Goal: Book appointment/travel/reservation

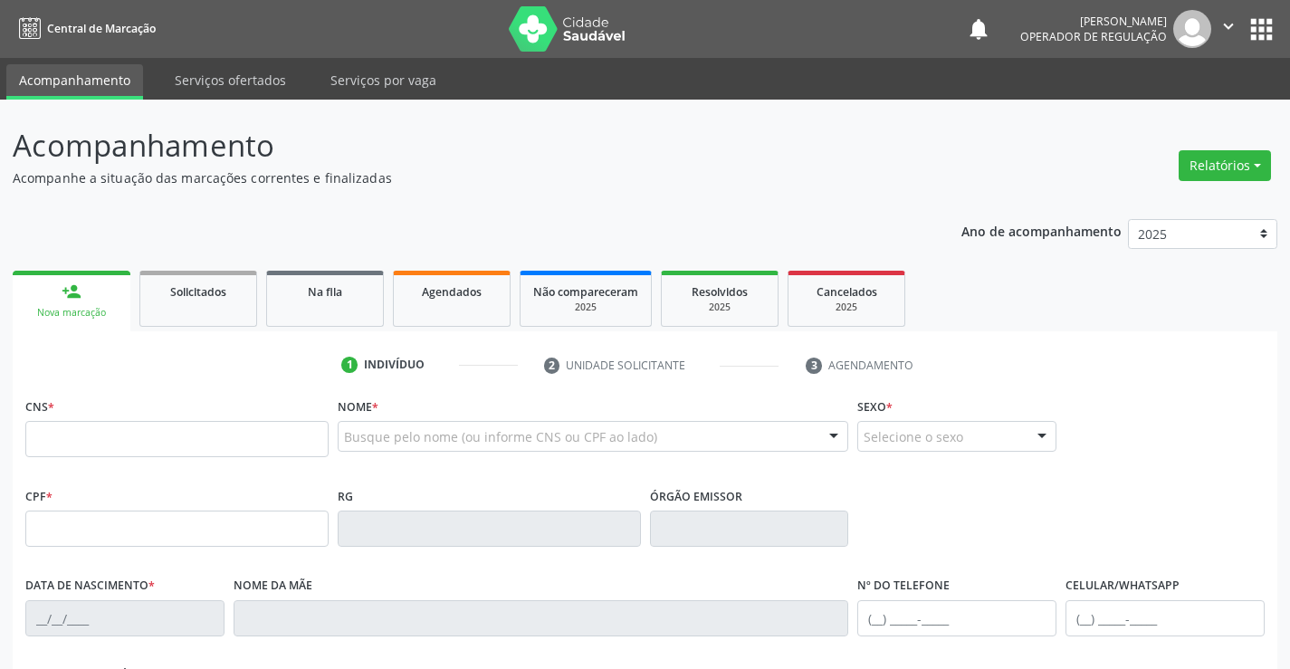
click at [281, 470] on fieldset "CNS *" at bounding box center [176, 431] width 303 height 77
click at [294, 449] on input "text" at bounding box center [176, 439] width 303 height 36
type input "700 0056 0181 0103"
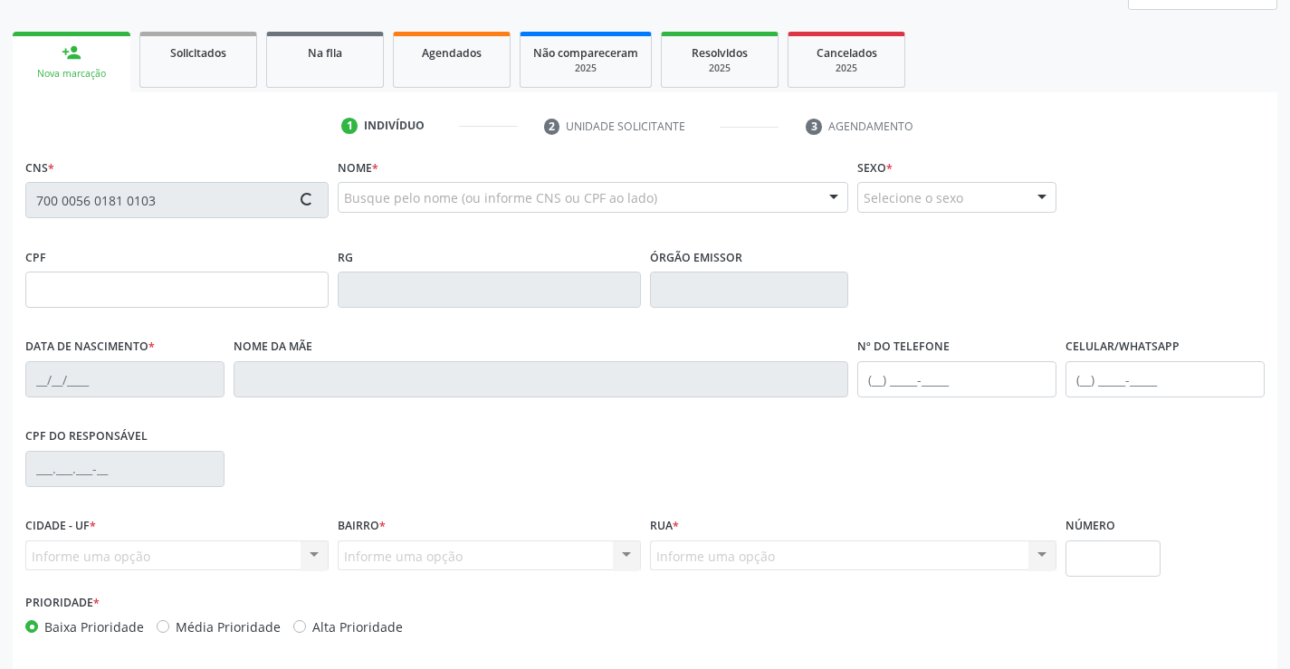
scroll to position [272, 0]
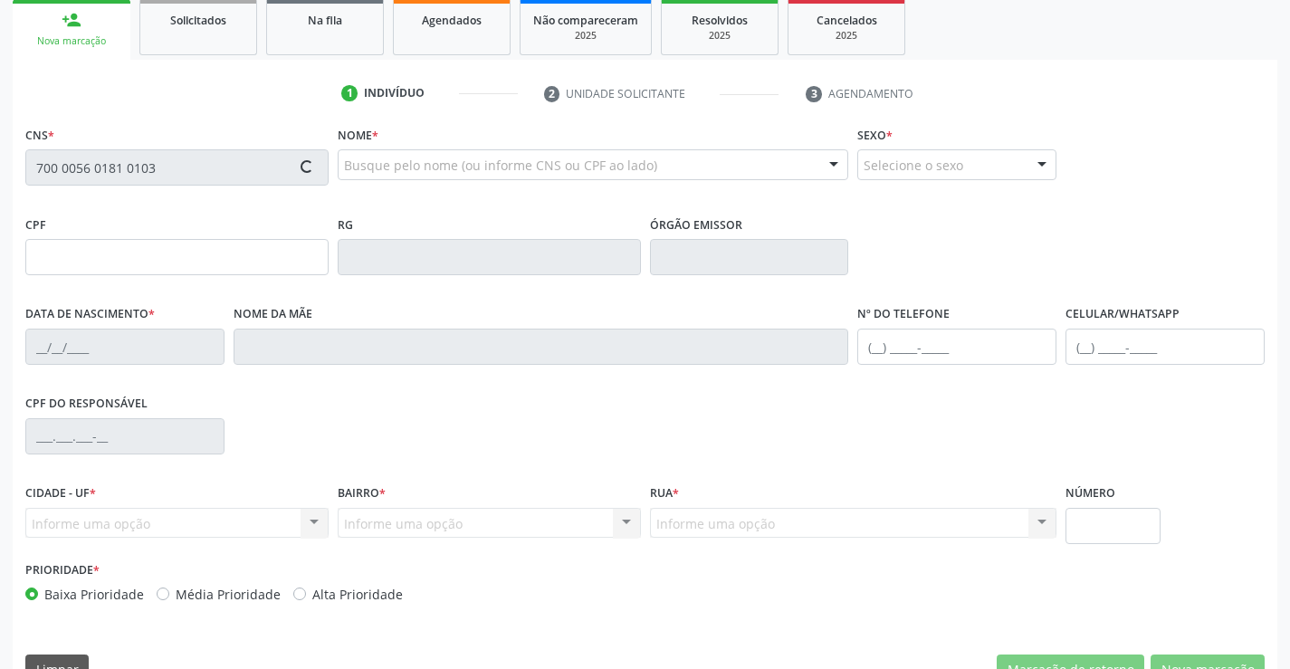
type input "0639859267"
type input "[DATE]"
type input "[PHONE_NUMBER]"
type input "619.348.875-87"
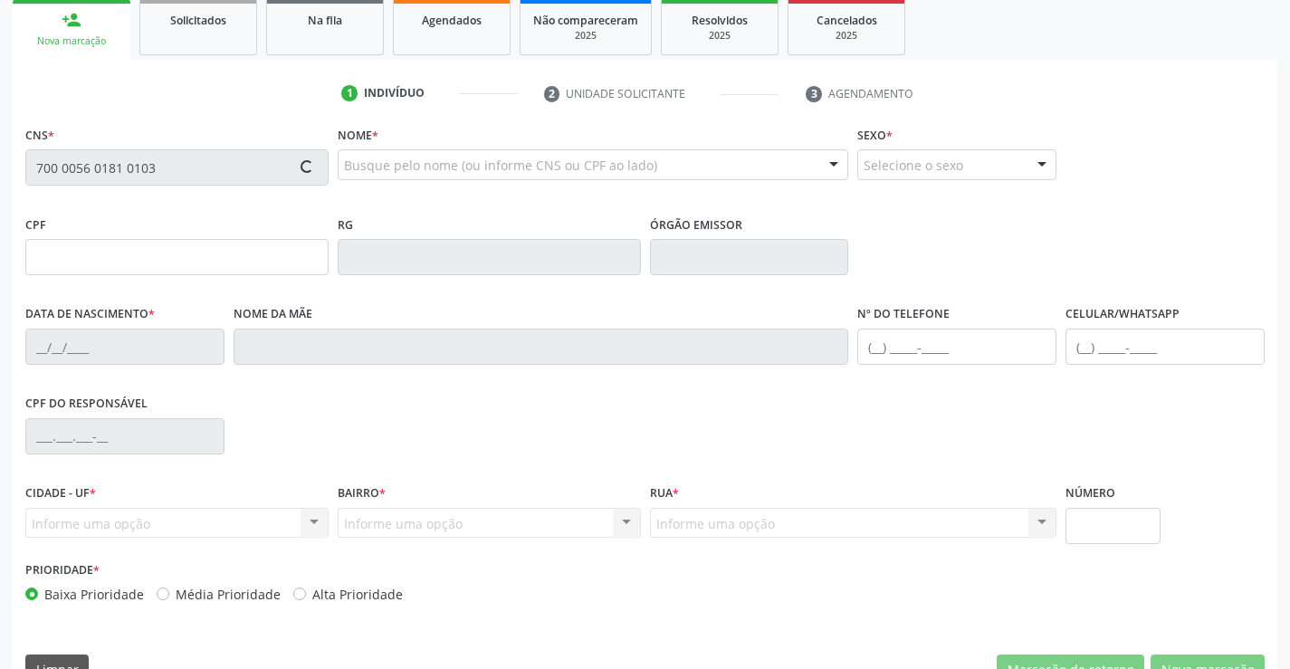
type input "BLOCO 10 APT 102"
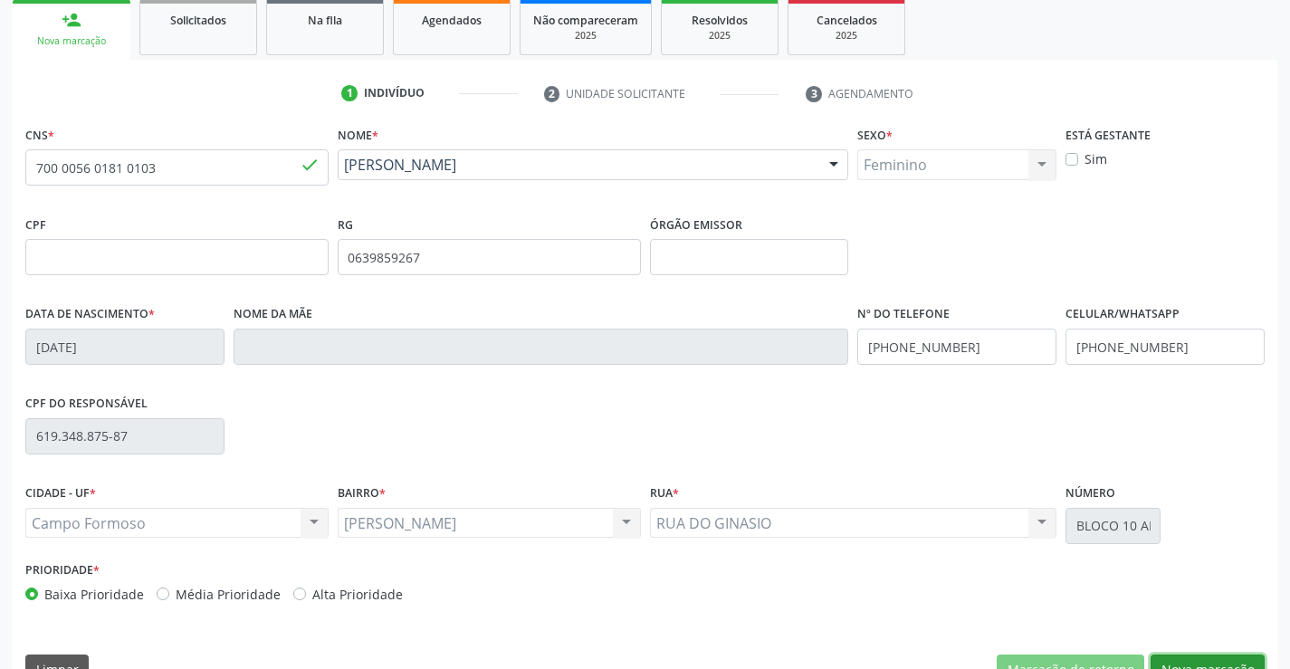
click at [1232, 657] on button "Nova marcação" at bounding box center [1208, 670] width 114 height 31
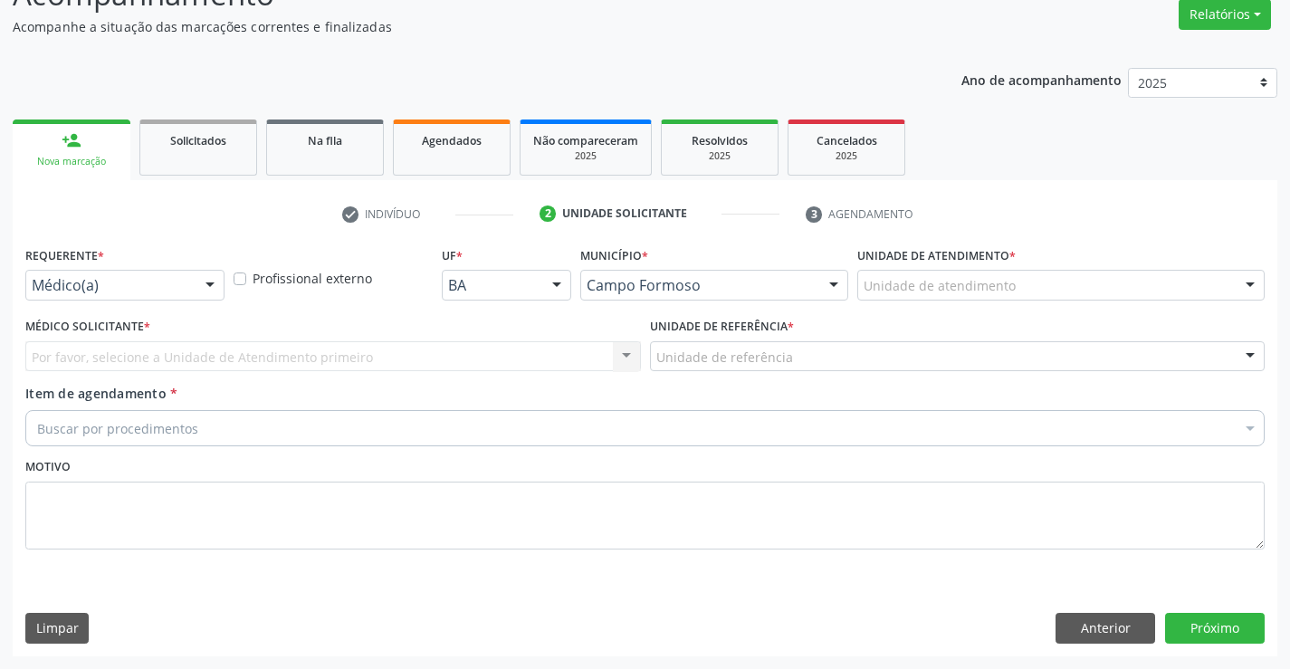
scroll to position [151, 0]
click at [189, 290] on div "Médico(a) Médico(a) Enfermeiro(a) Paciente Nenhum resultado encontrado para: " …" at bounding box center [124, 285] width 199 height 31
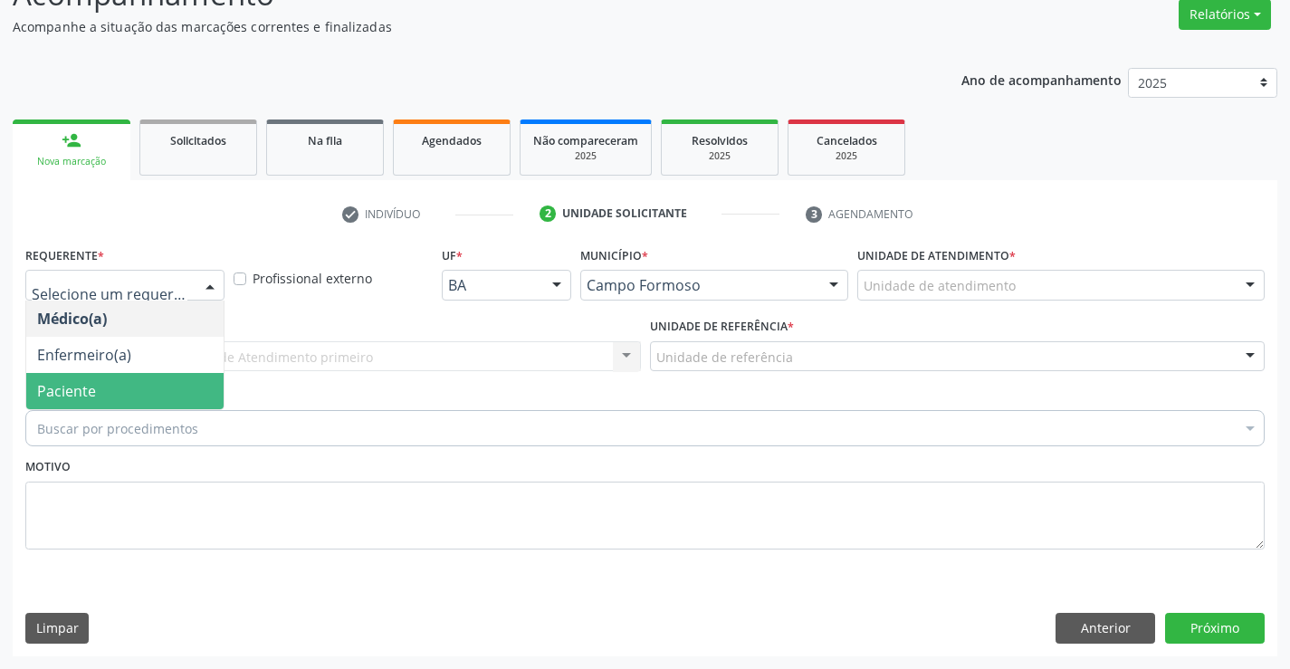
click at [120, 397] on span "Paciente" at bounding box center [124, 391] width 197 height 36
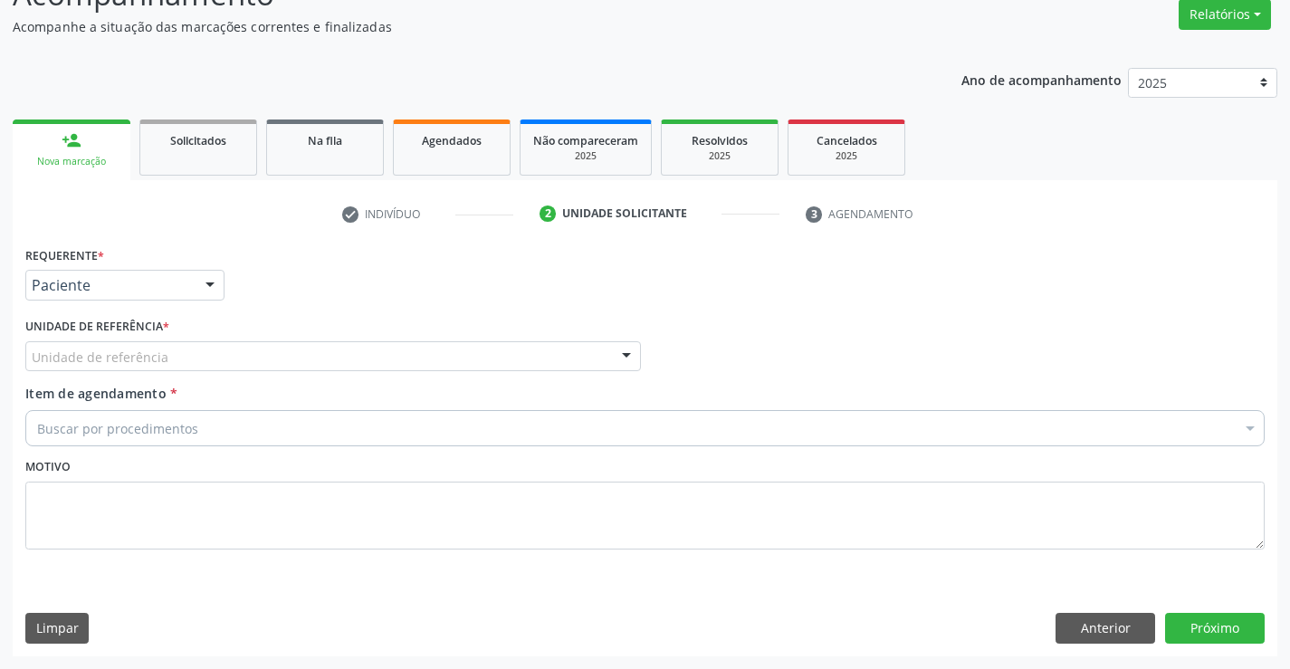
click at [269, 339] on div "Unidade de referência * Unidade de referência Unidade Basica de Saude da Famili…" at bounding box center [333, 342] width 616 height 58
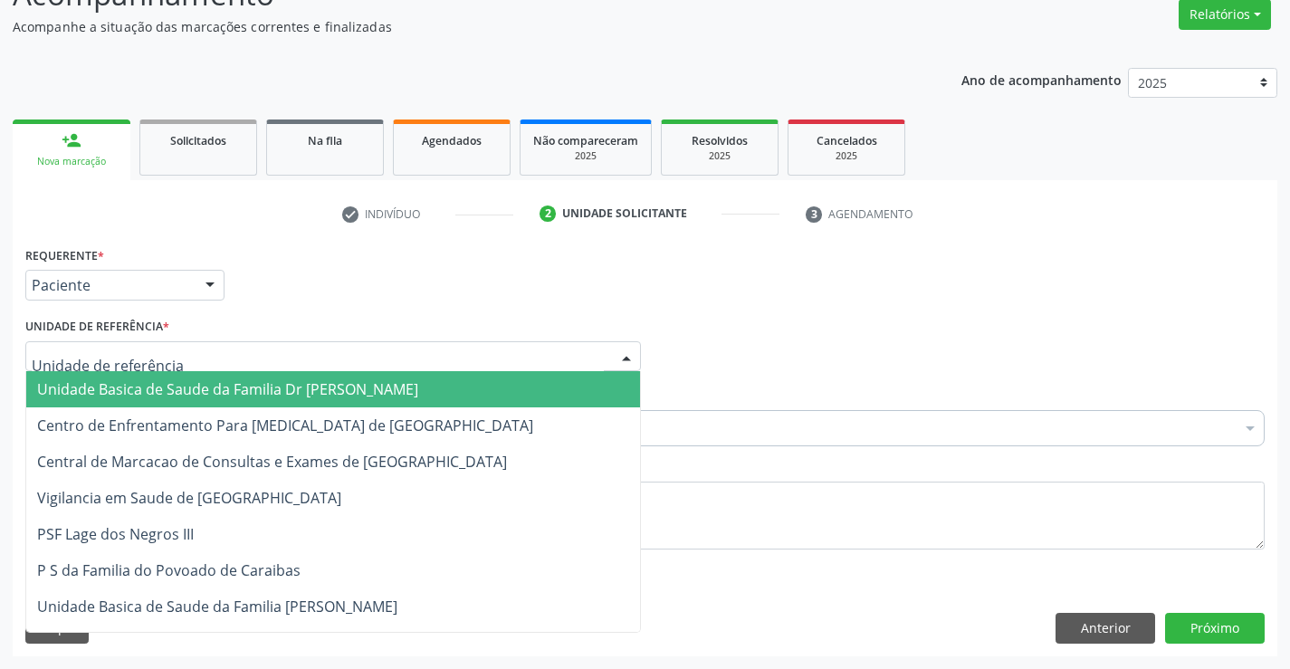
click at [281, 352] on div at bounding box center [333, 356] width 616 height 31
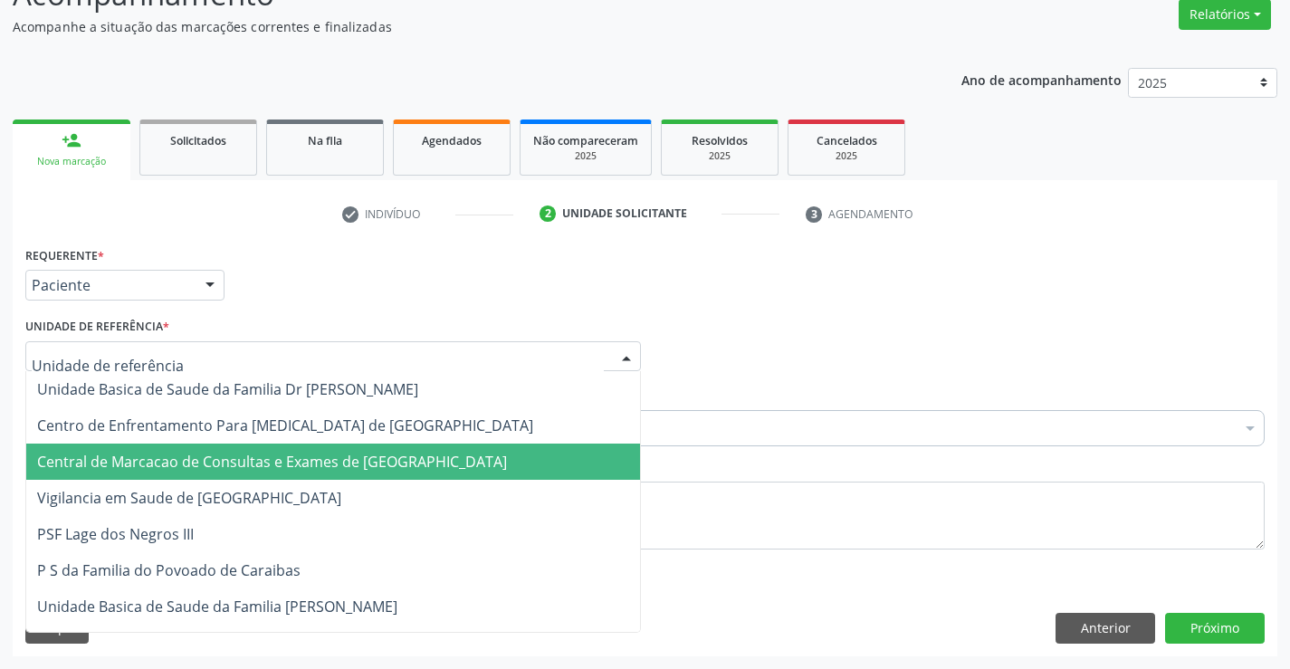
click at [268, 449] on span "Central de Marcacao de Consultas e Exames de [GEOGRAPHIC_DATA]" at bounding box center [333, 462] width 614 height 36
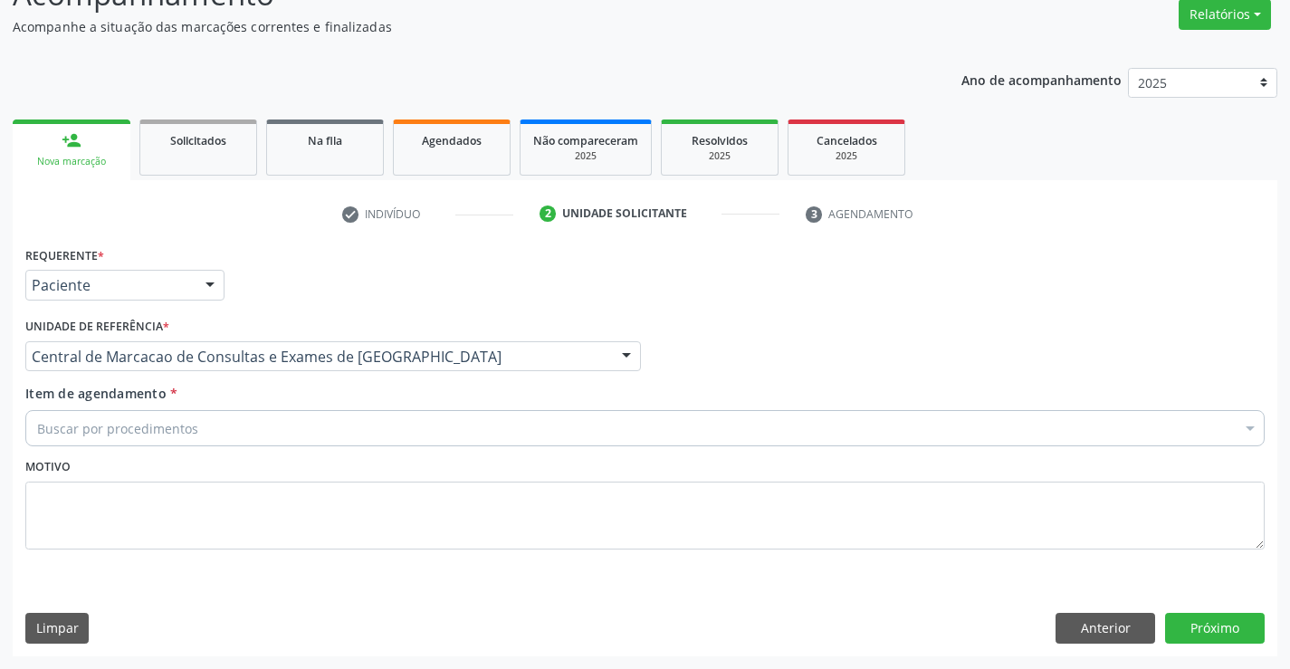
click at [302, 427] on div "Buscar por procedimentos" at bounding box center [644, 428] width 1239 height 36
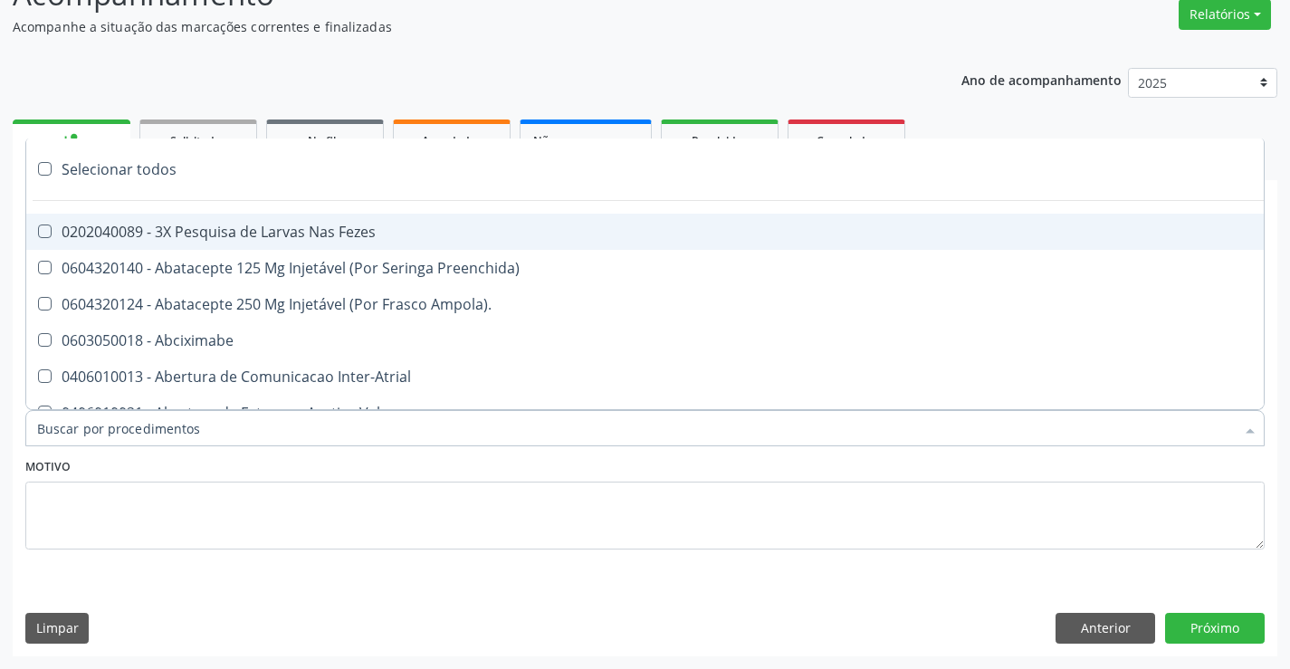
paste input "Médico Mastologista"
type input "Médico Mastologista"
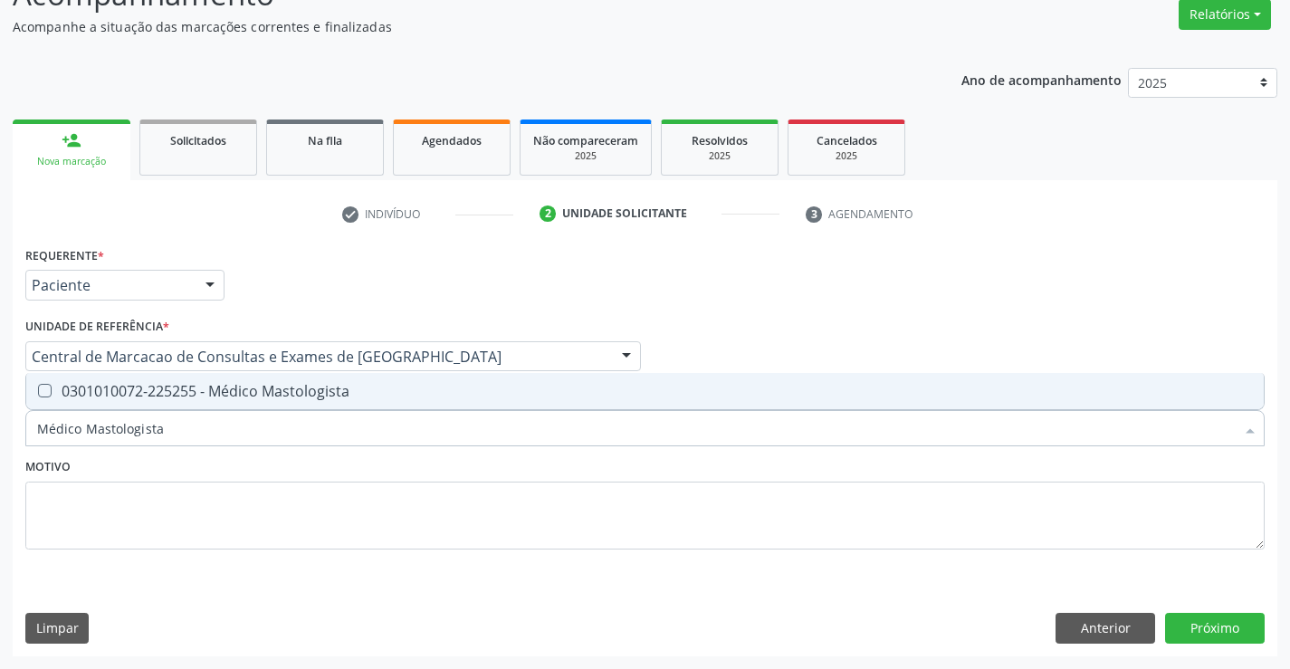
click at [364, 387] on div "0301010072-225255 - Médico Mastologista" at bounding box center [645, 391] width 1216 height 14
checkbox Mastologista "true"
click at [1204, 631] on button "Próximo" at bounding box center [1215, 628] width 100 height 31
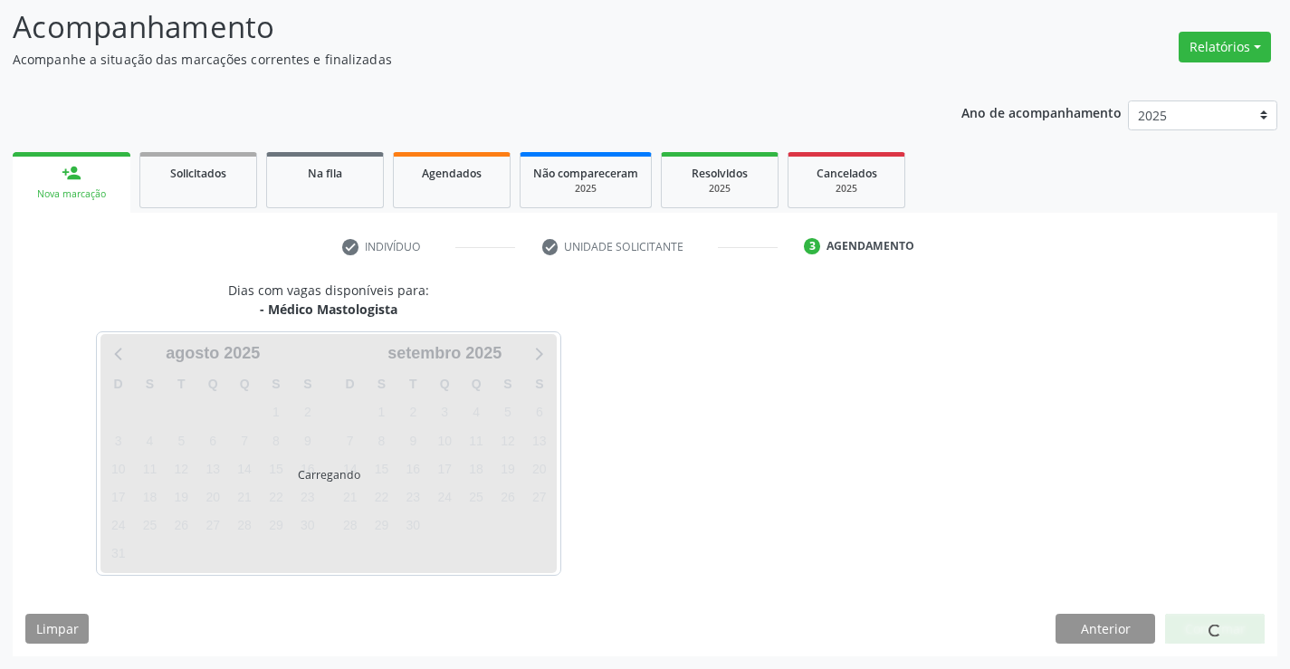
scroll to position [119, 0]
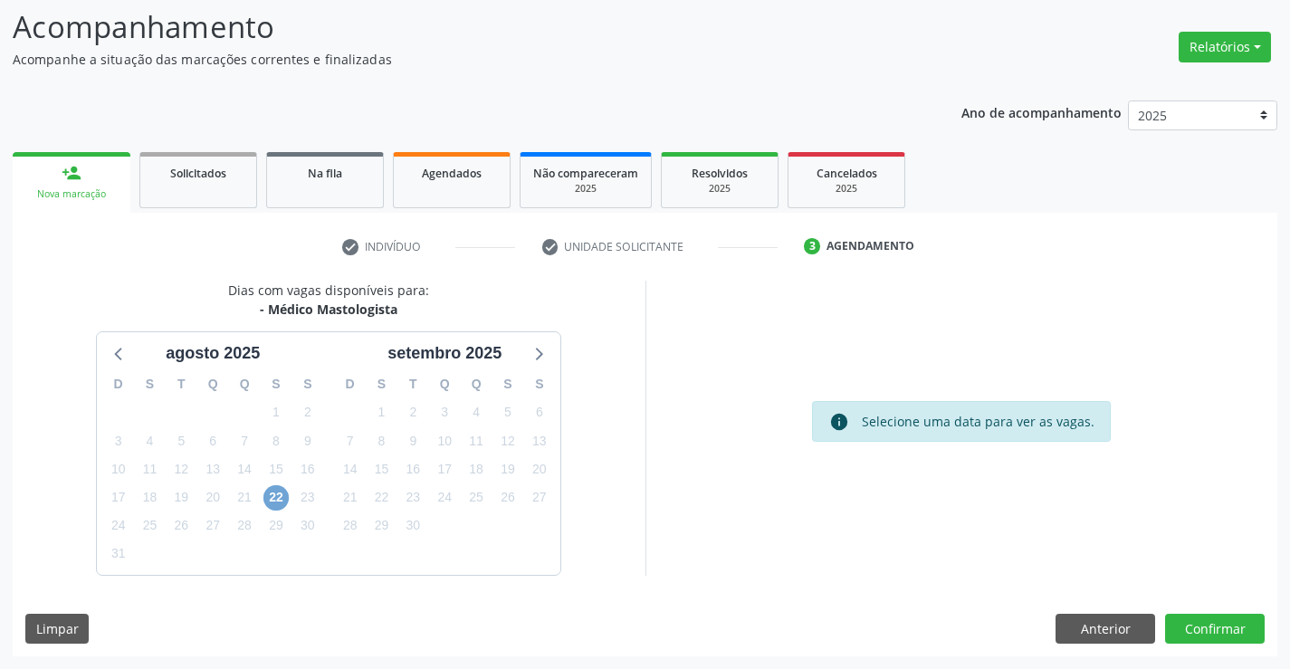
click at [281, 496] on span "22" at bounding box center [275, 497] width 25 height 25
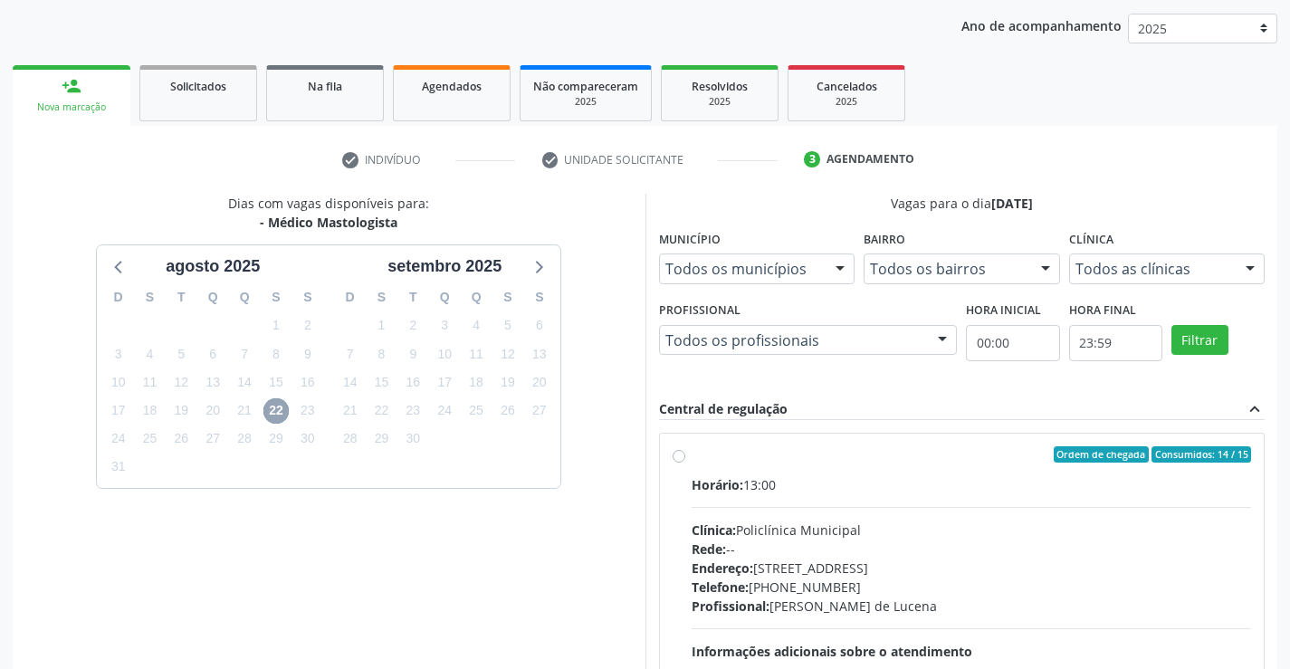
scroll to position [0, 0]
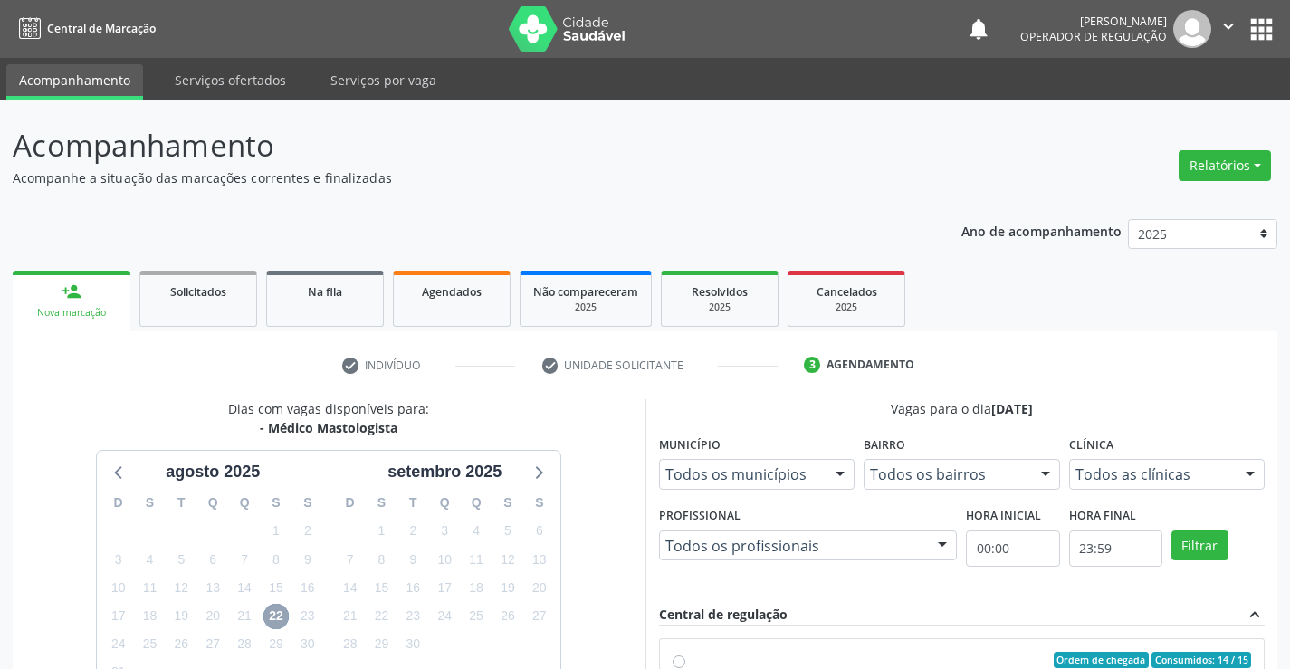
click at [1221, 25] on icon "" at bounding box center [1229, 26] width 20 height 20
click at [1167, 103] on link "Sair" at bounding box center [1182, 110] width 125 height 25
